Goal: Information Seeking & Learning: Learn about a topic

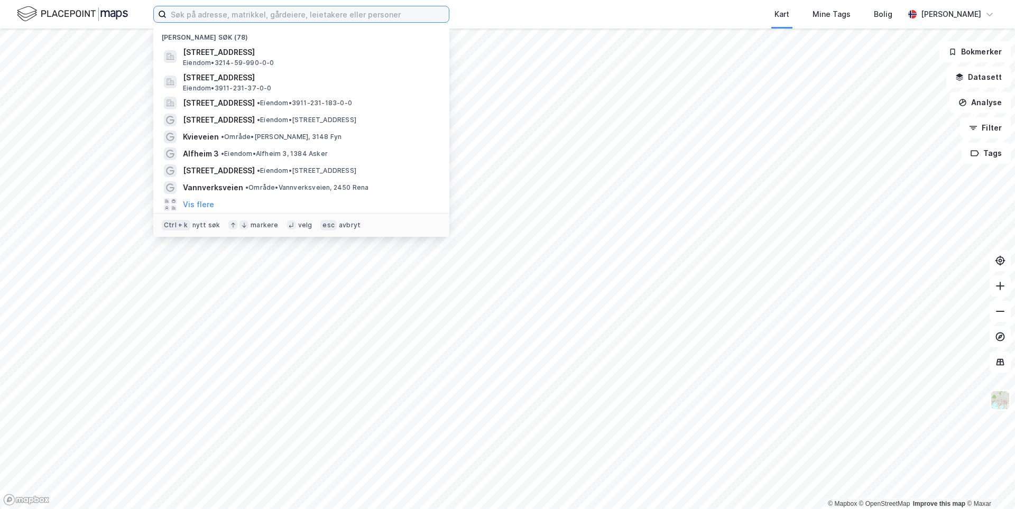
click at [184, 19] on input at bounding box center [308, 14] width 282 height 16
type input "[STREET_ADDRESS]"
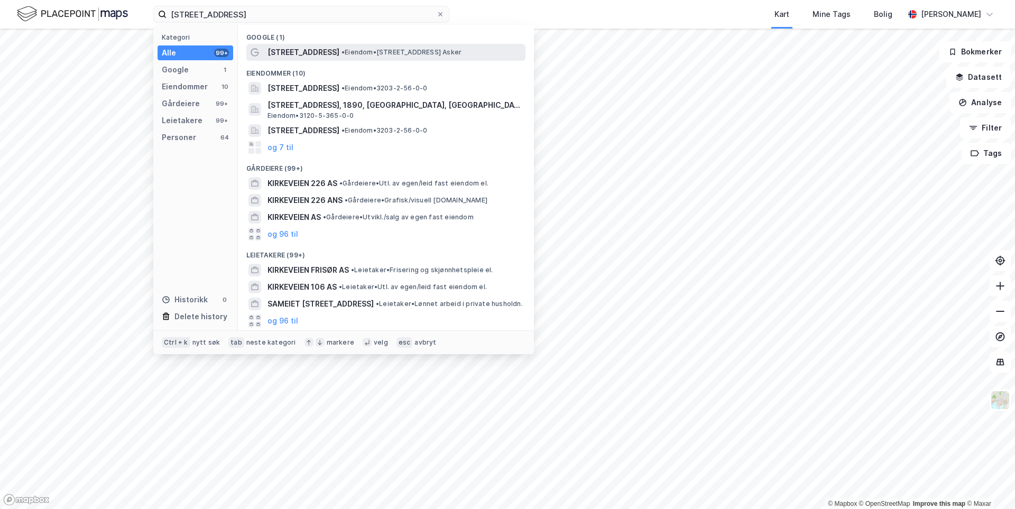
click at [299, 51] on span "[STREET_ADDRESS]" at bounding box center [303, 52] width 72 height 13
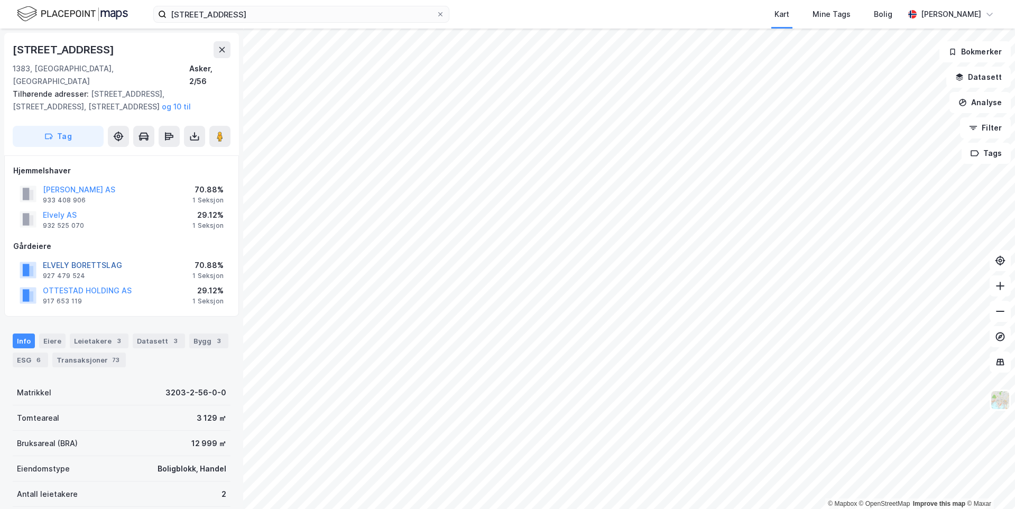
click at [0, 0] on button "ELVELY BORETTSLAG" at bounding box center [0, 0] width 0 height 0
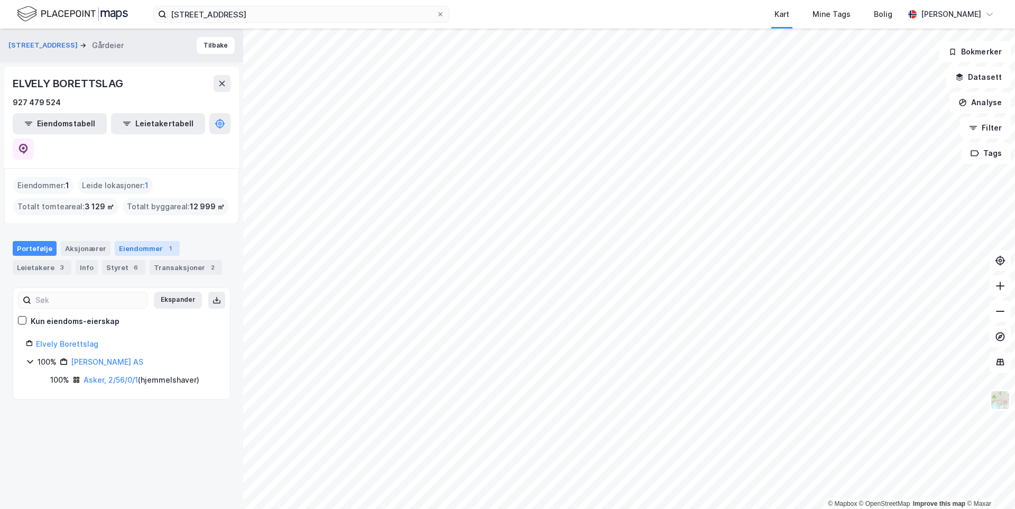
click at [135, 241] on div "Eiendommer 1" at bounding box center [147, 248] width 65 height 15
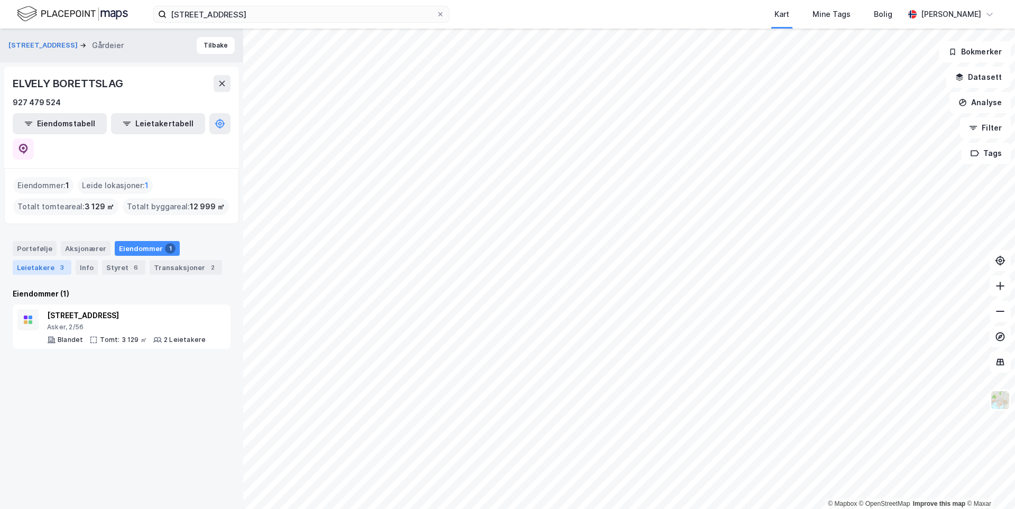
click at [35, 260] on div "Leietakere 3" at bounding box center [42, 267] width 59 height 15
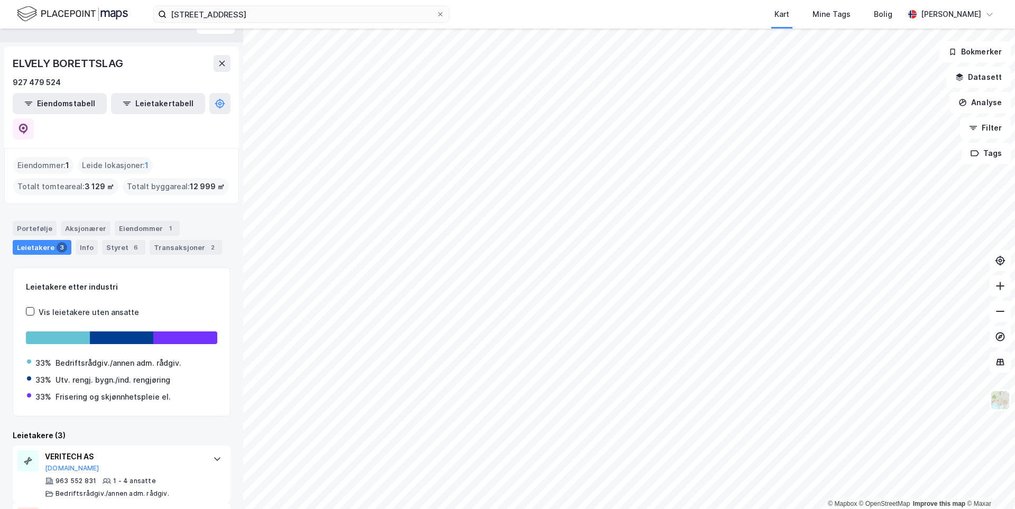
scroll to position [10, 0]
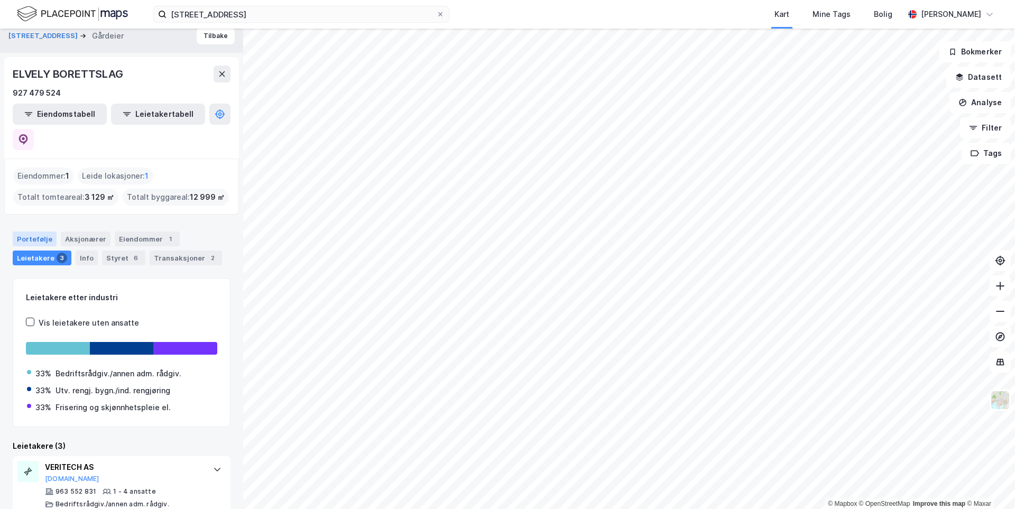
click at [32, 232] on div "Portefølje" at bounding box center [35, 239] width 44 height 15
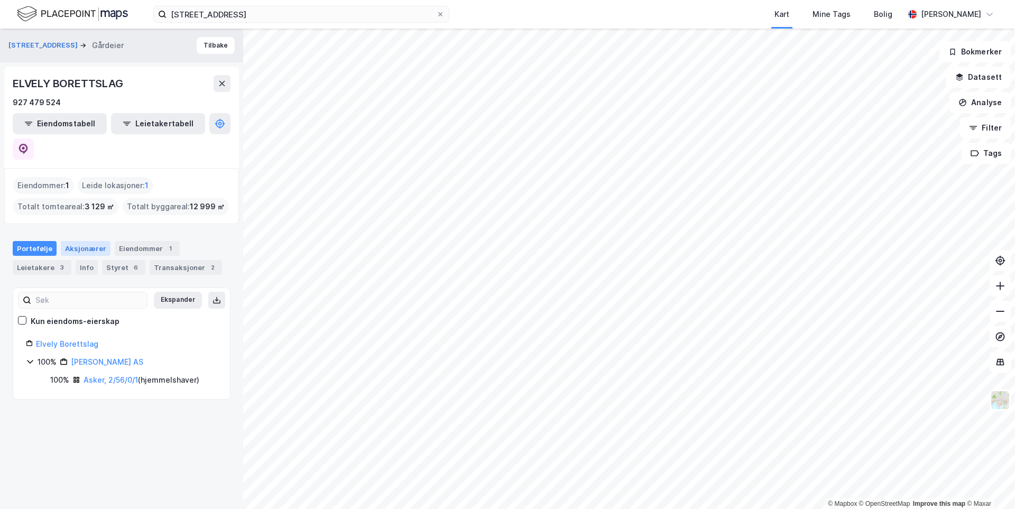
click at [84, 241] on div "Aksjonærer" at bounding box center [86, 248] width 50 height 15
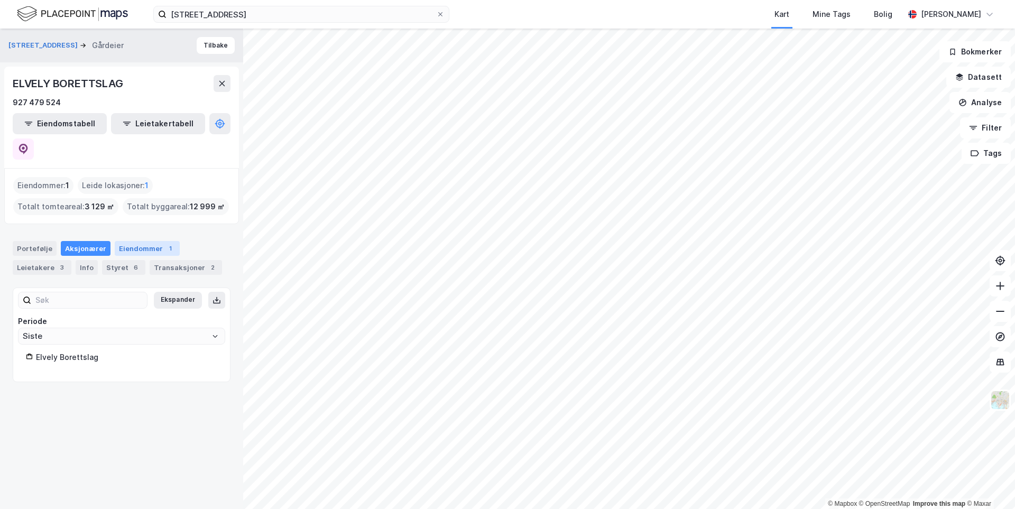
click at [139, 241] on div "Eiendommer 1" at bounding box center [147, 248] width 65 height 15
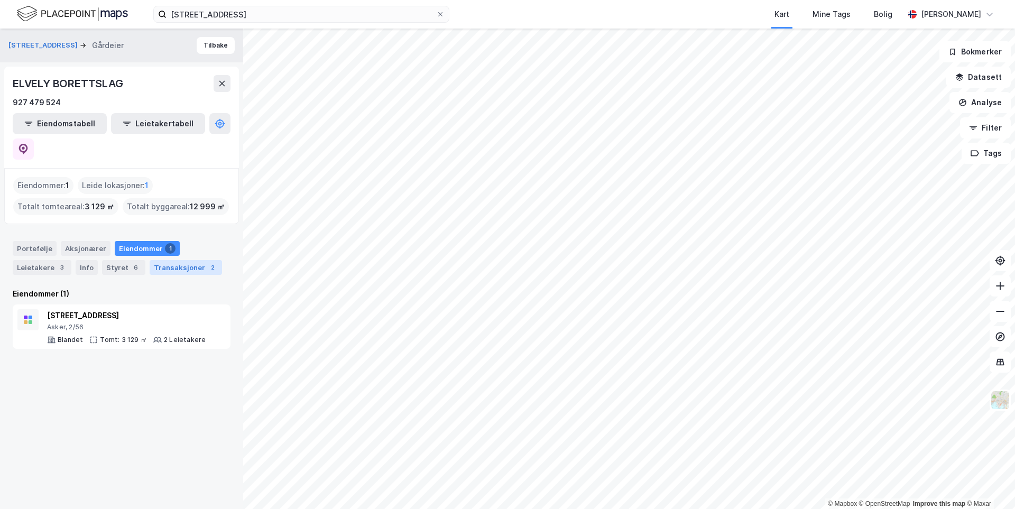
click at [181, 260] on div "Transaksjoner 2" at bounding box center [186, 267] width 72 height 15
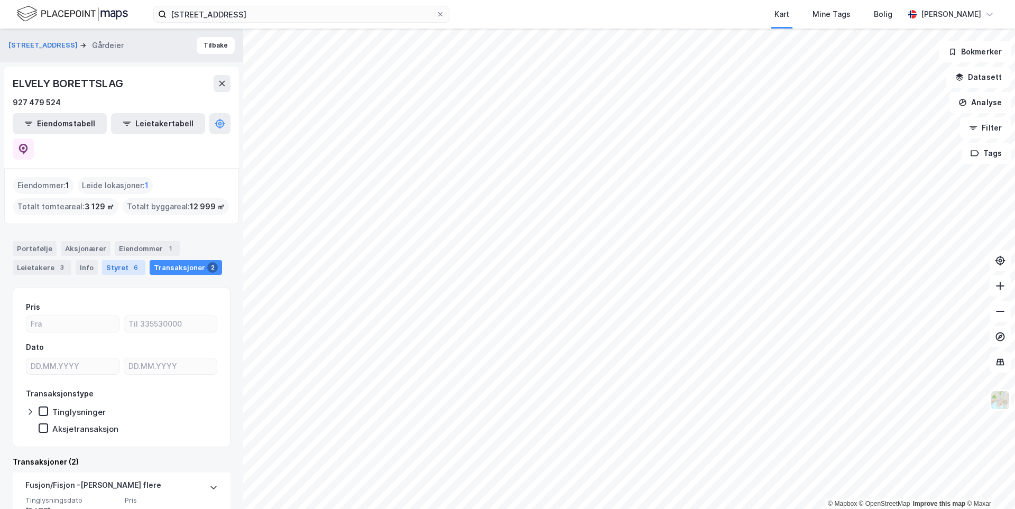
click at [124, 260] on div "Styret 6" at bounding box center [123, 267] width 43 height 15
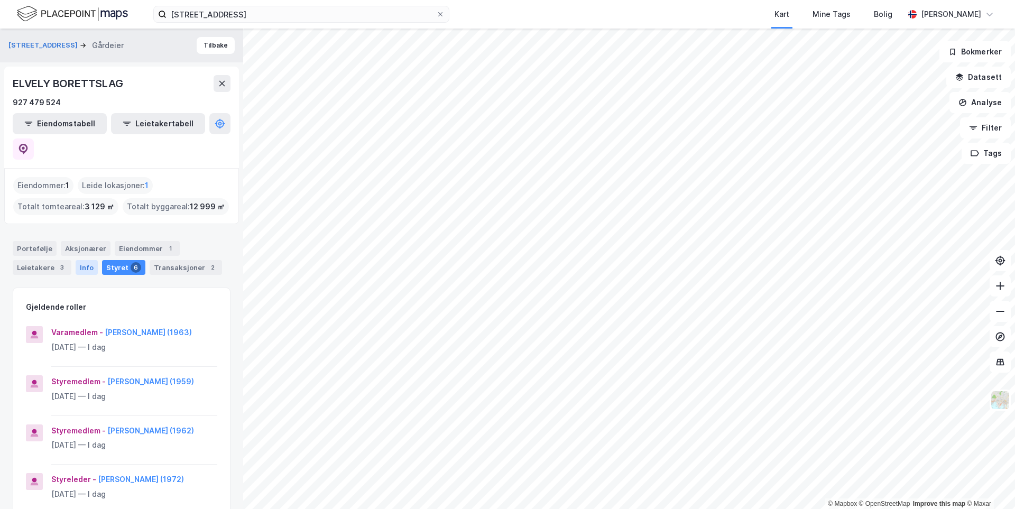
click at [77, 260] on div "Info" at bounding box center [87, 267] width 22 height 15
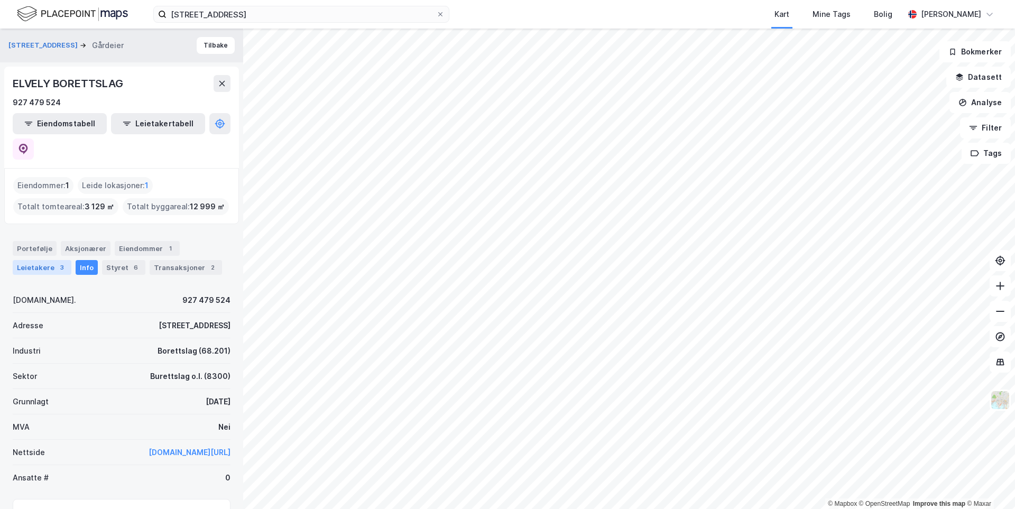
click at [51, 260] on div "Leietakere 3" at bounding box center [42, 267] width 59 height 15
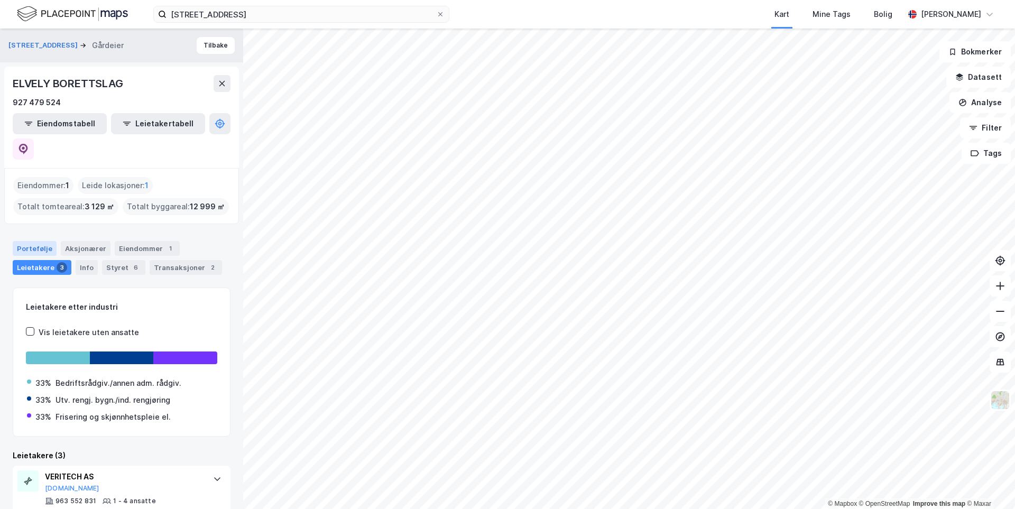
click at [36, 241] on div "Portefølje" at bounding box center [35, 248] width 44 height 15
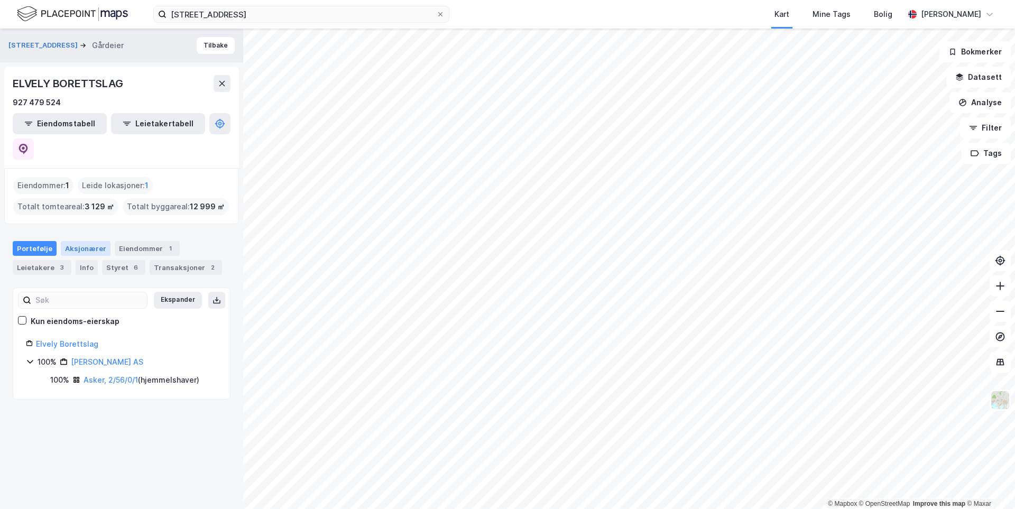
click at [80, 241] on div "Aksjonærer" at bounding box center [86, 248] width 50 height 15
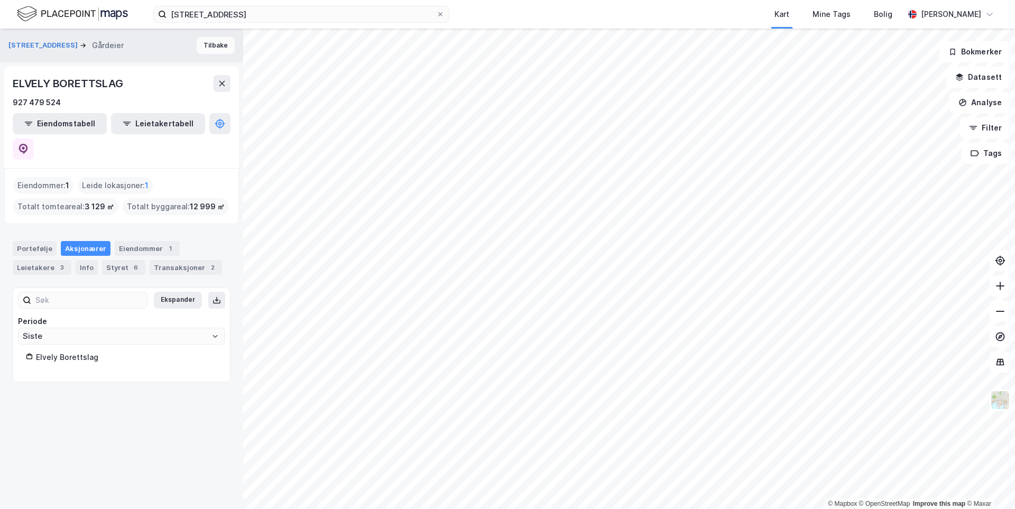
click at [210, 48] on button "Tilbake" at bounding box center [216, 45] width 38 height 17
